Goal: Obtain resource: Obtain resource

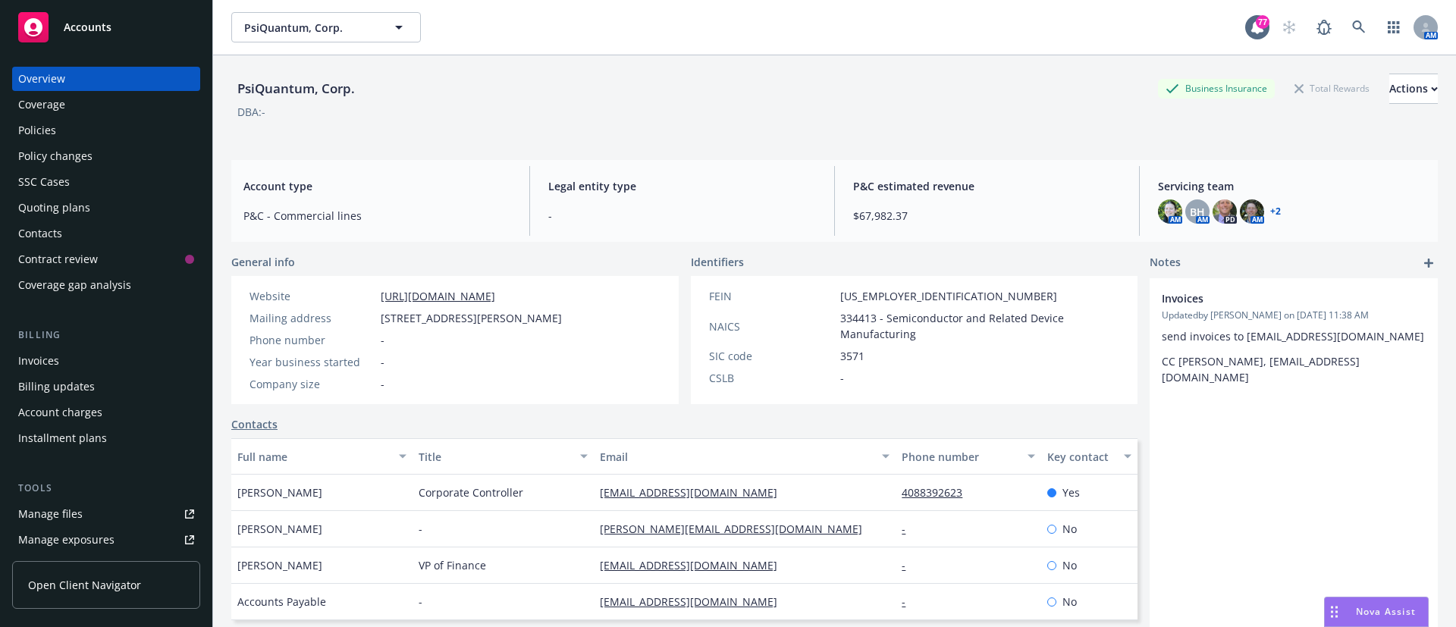
click at [49, 212] on div "Quoting plans" at bounding box center [54, 208] width 72 height 24
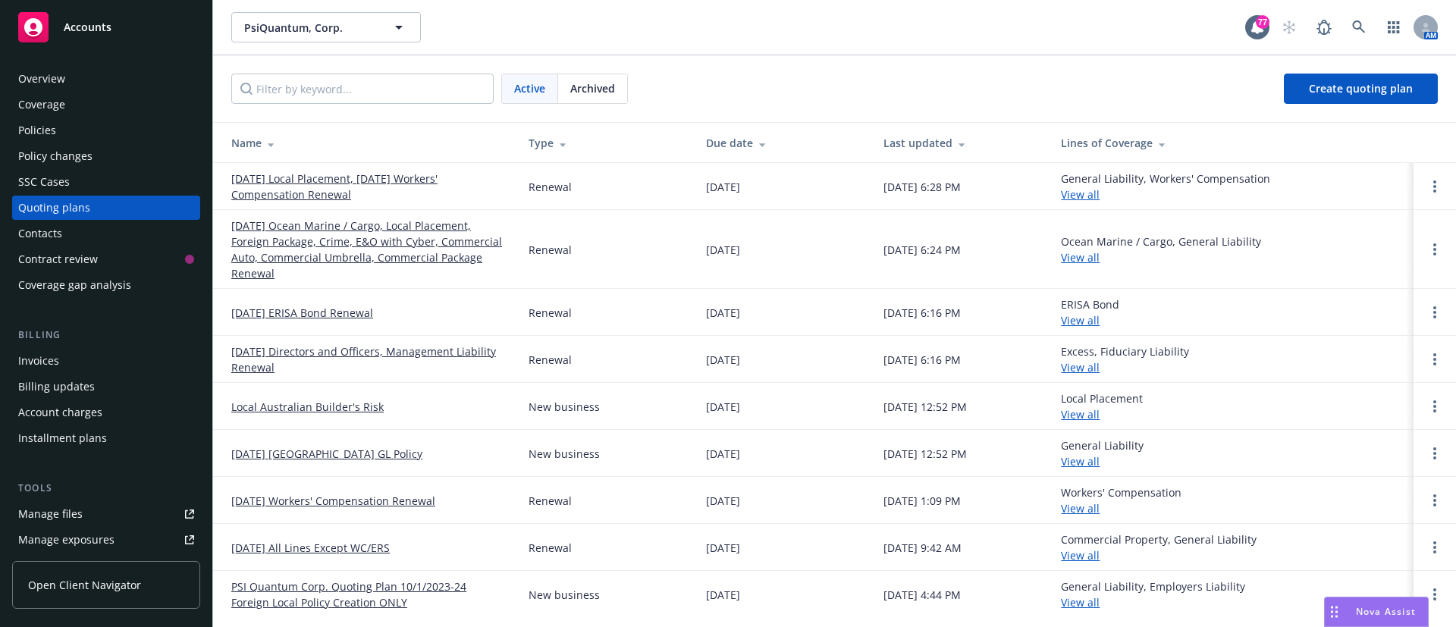
click at [375, 236] on link "[DATE] Ocean Marine / Cargo, Local Placement, Foreign Package, Crime, E&O with …" at bounding box center [367, 250] width 273 height 64
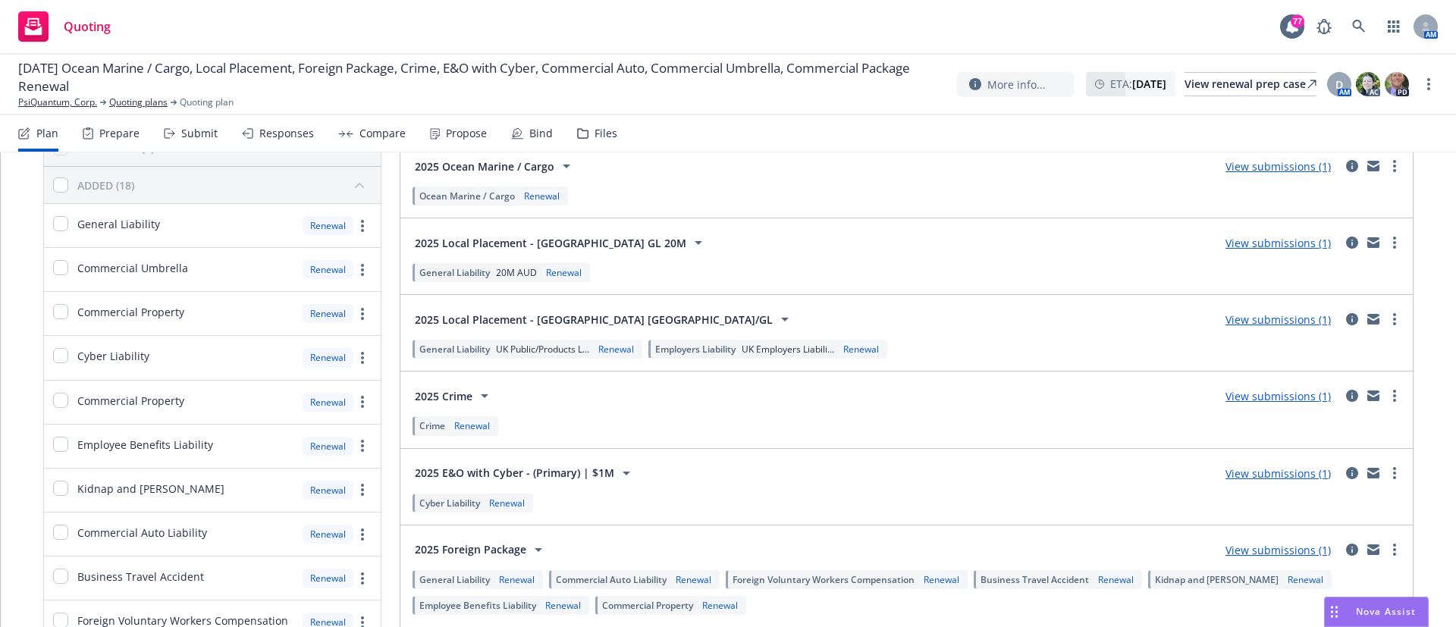
scroll to position [188, 0]
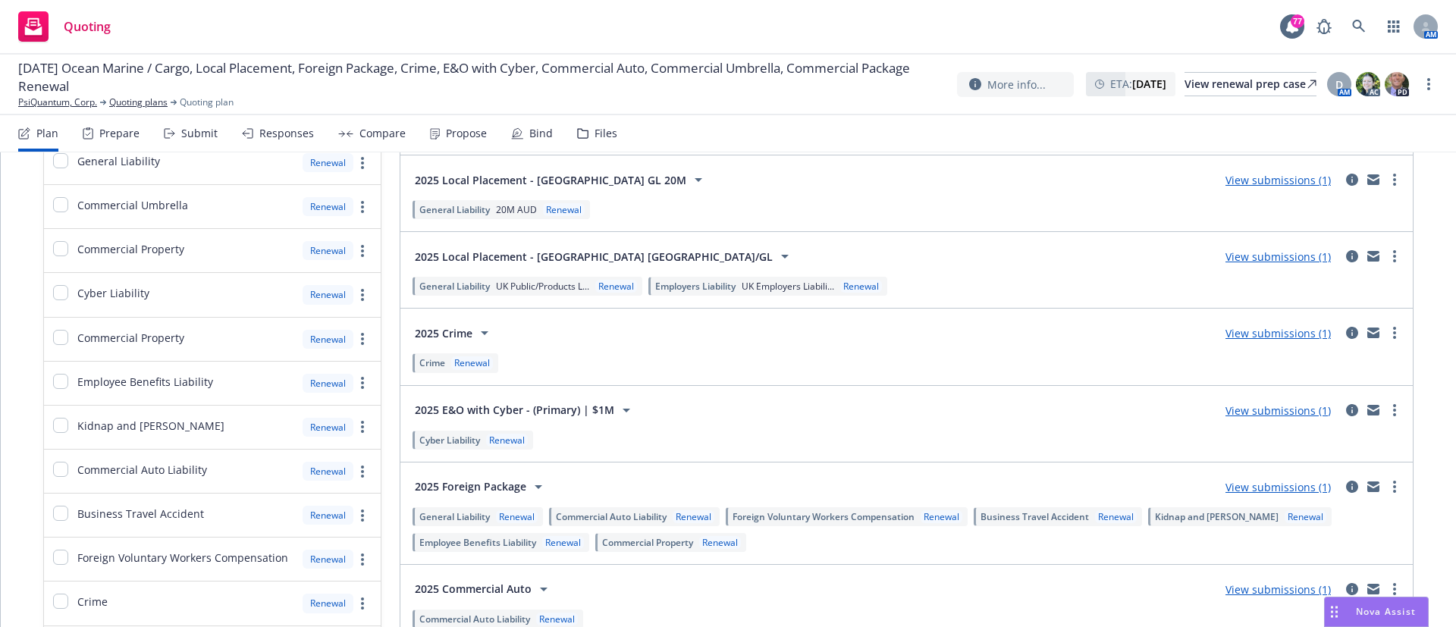
click at [500, 410] on span "2025 E&O with Cyber - (Primary) | $1M" at bounding box center [514, 410] width 199 height 16
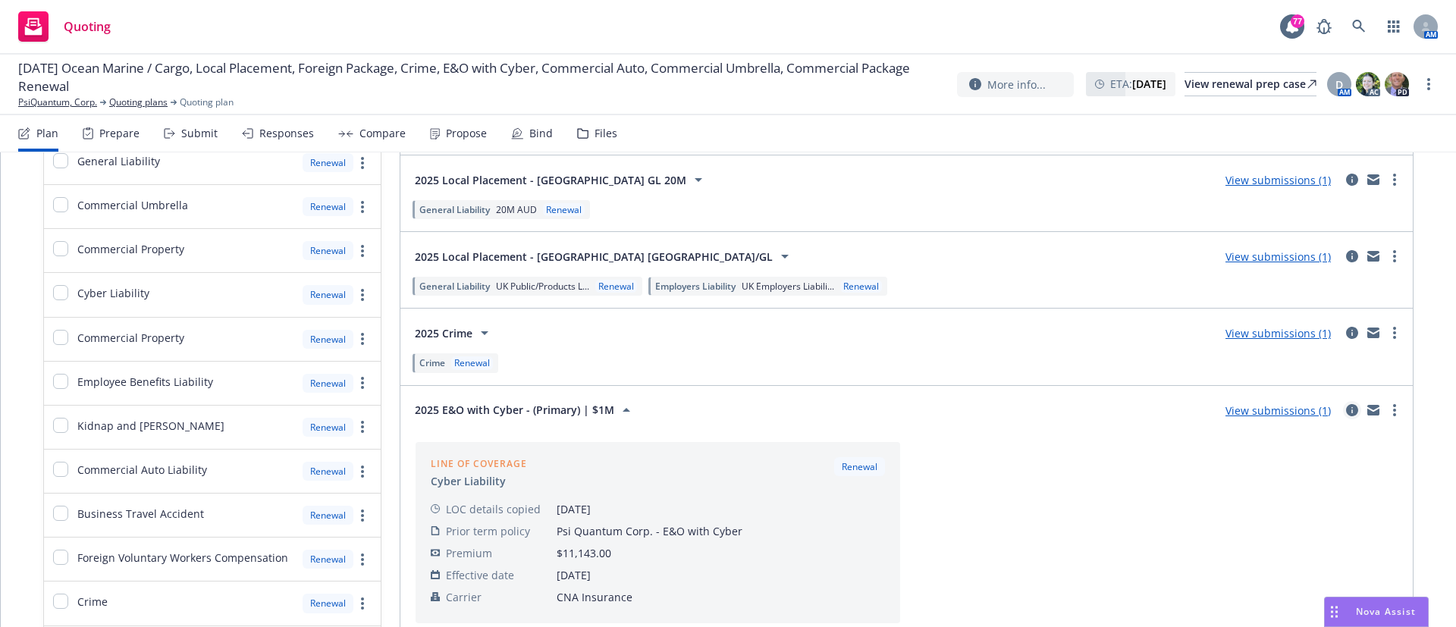
click at [1346, 409] on icon "circleInformation" at bounding box center [1352, 410] width 12 height 12
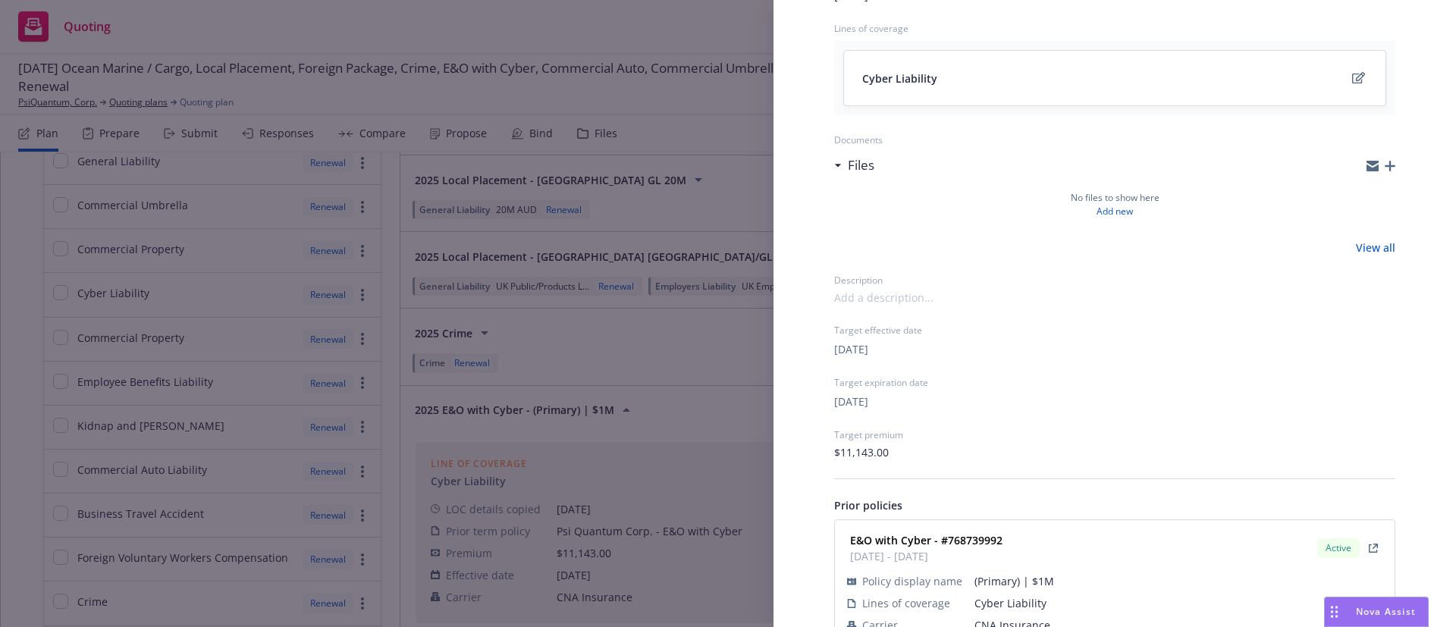
scroll to position [174, 0]
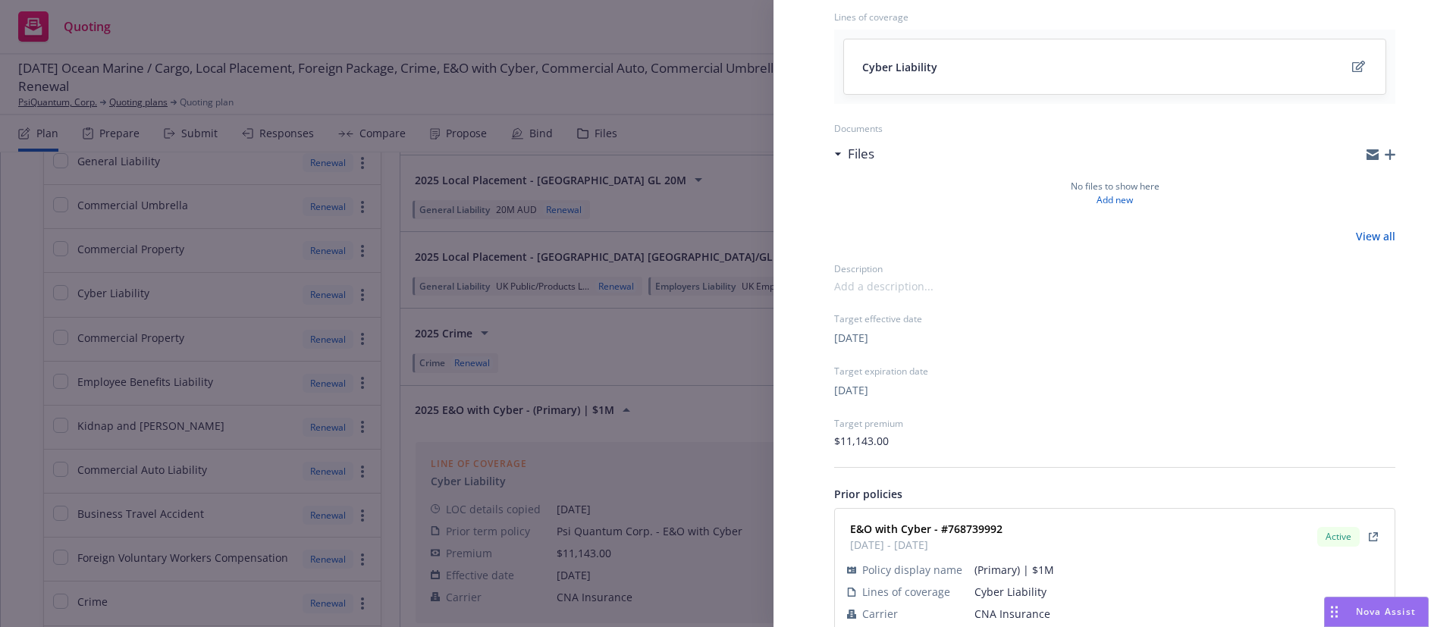
click at [628, 28] on div "Submission group 2025 E&O with Cyber - (Primary) | $1M Last updated [DATE] 6:24…" at bounding box center [728, 313] width 1456 height 627
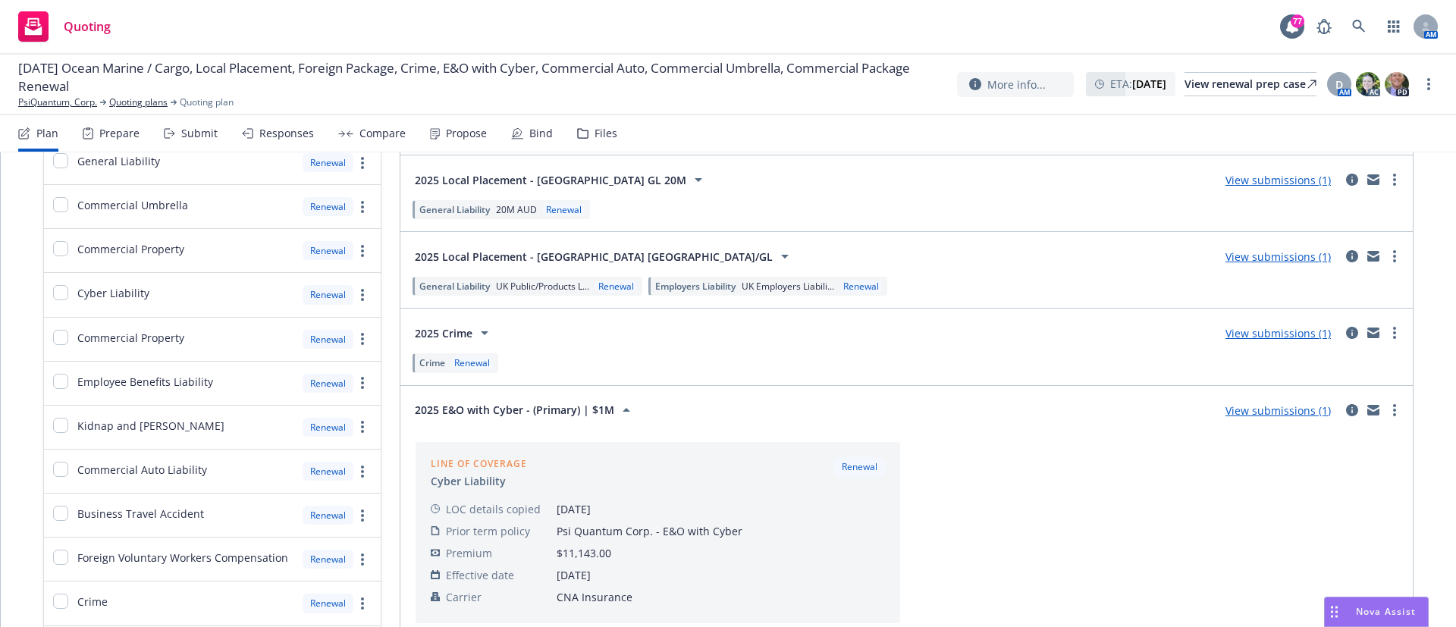
click at [605, 129] on div "Files" at bounding box center [605, 133] width 23 height 12
